Goal: Browse casually

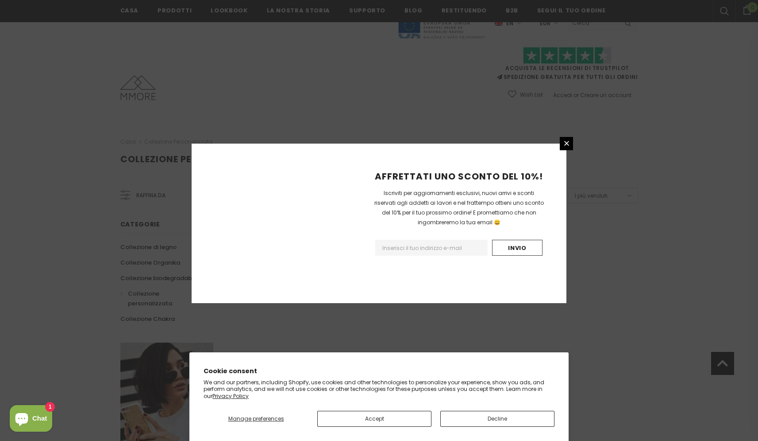
scroll to position [467, 0]
